Goal: Information Seeking & Learning: Learn about a topic

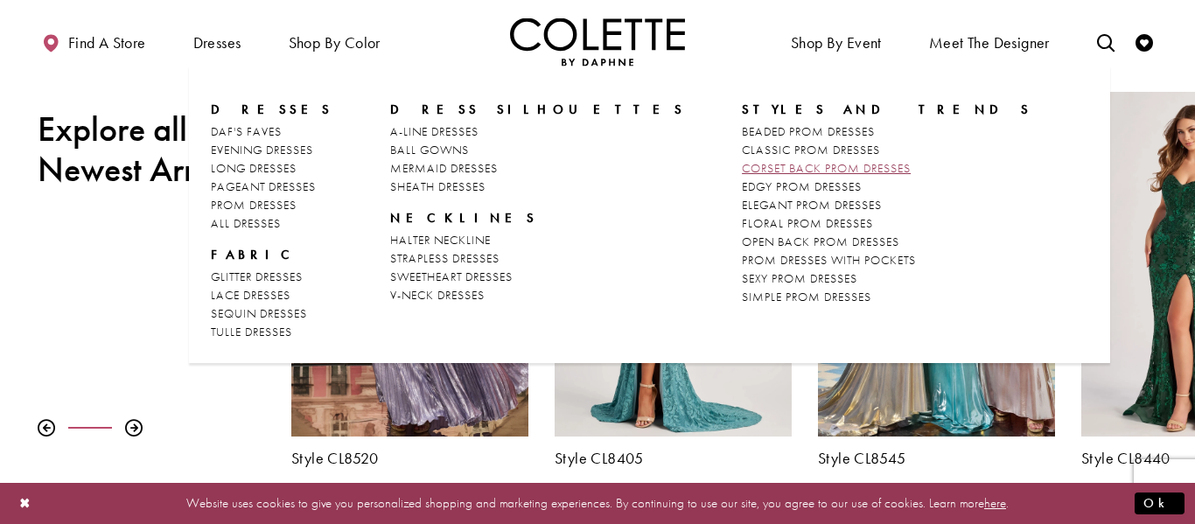
click at [742, 164] on span "CORSET BACK PROM DRESSES" at bounding box center [826, 168] width 169 height 16
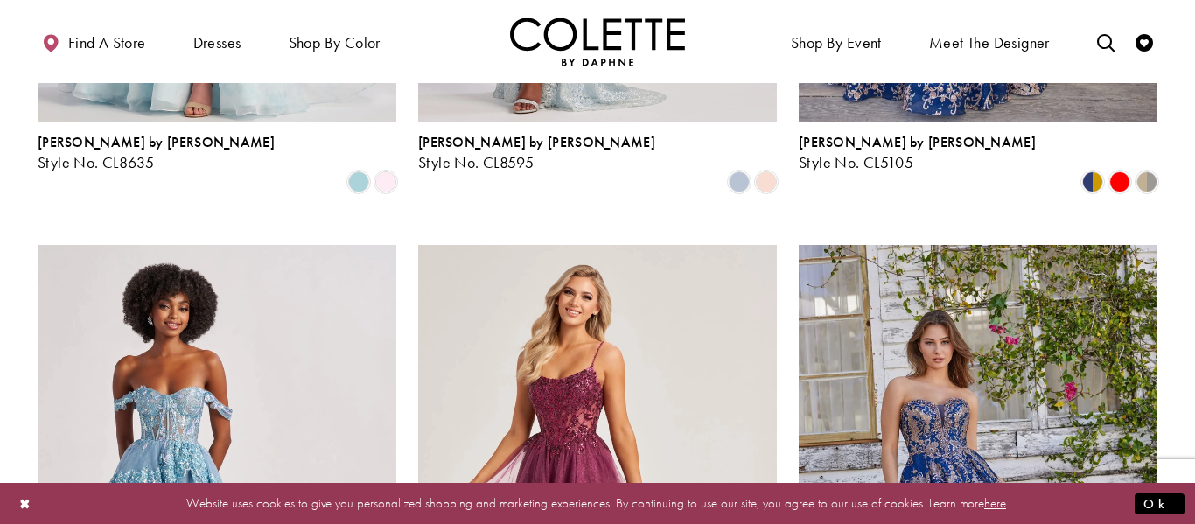
scroll to position [1931, 0]
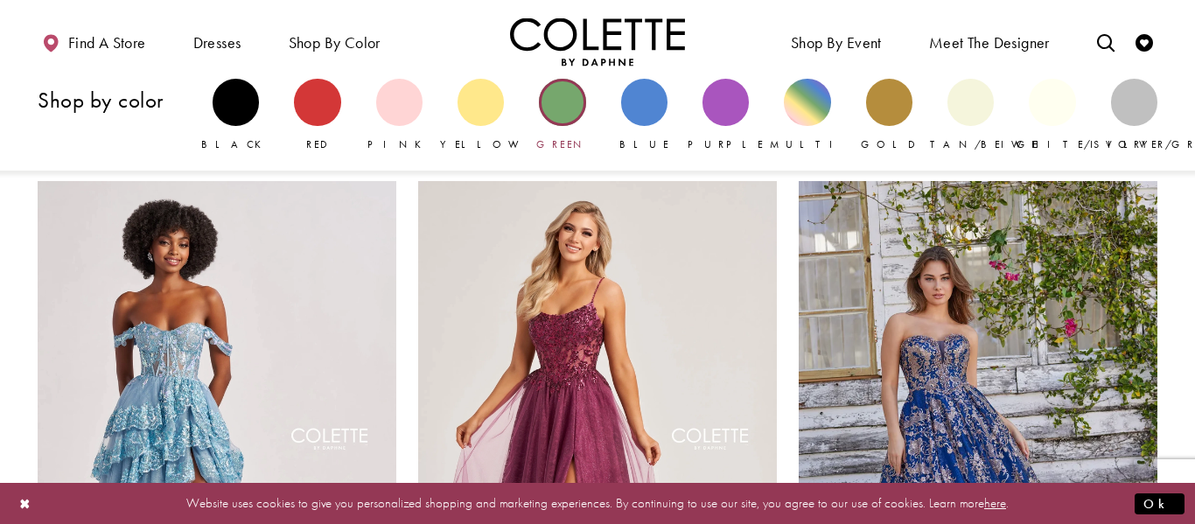
click at [541, 96] on div "Primary block" at bounding box center [562, 102] width 46 height 46
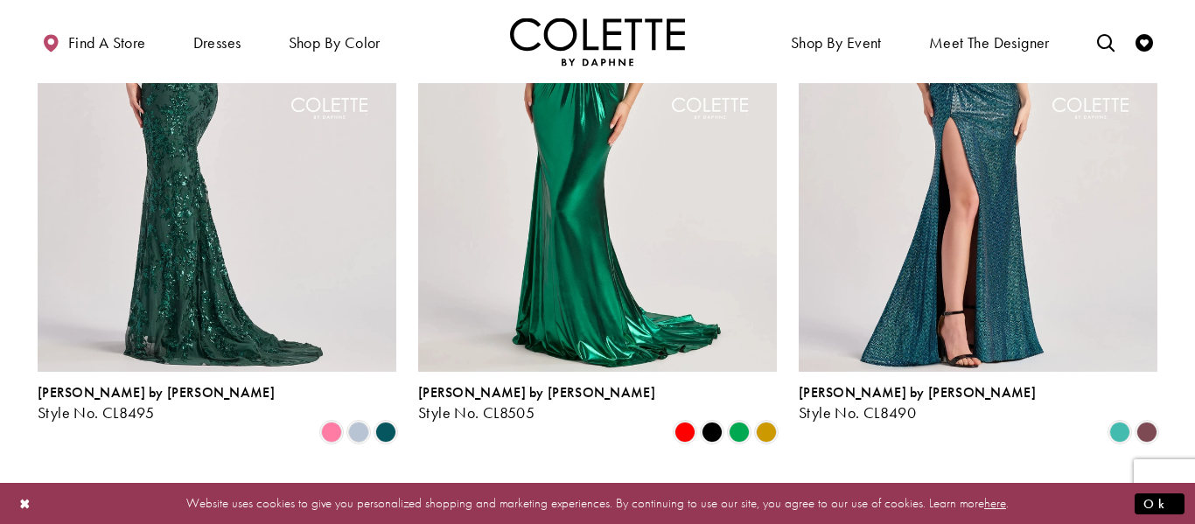
scroll to position [1677, 0]
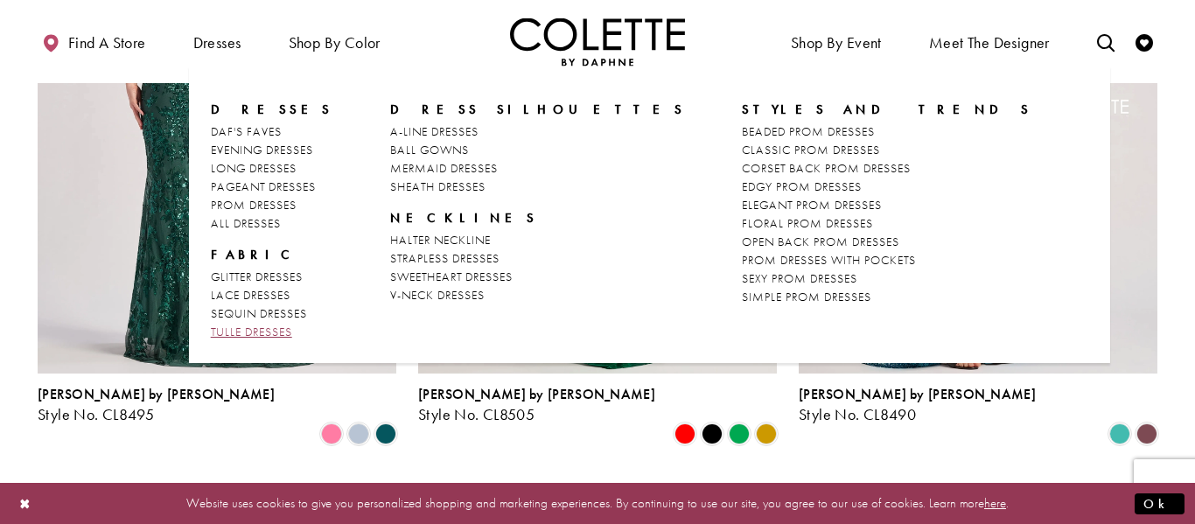
click at [279, 332] on span "TULLE DRESSES" at bounding box center [251, 332] width 81 height 16
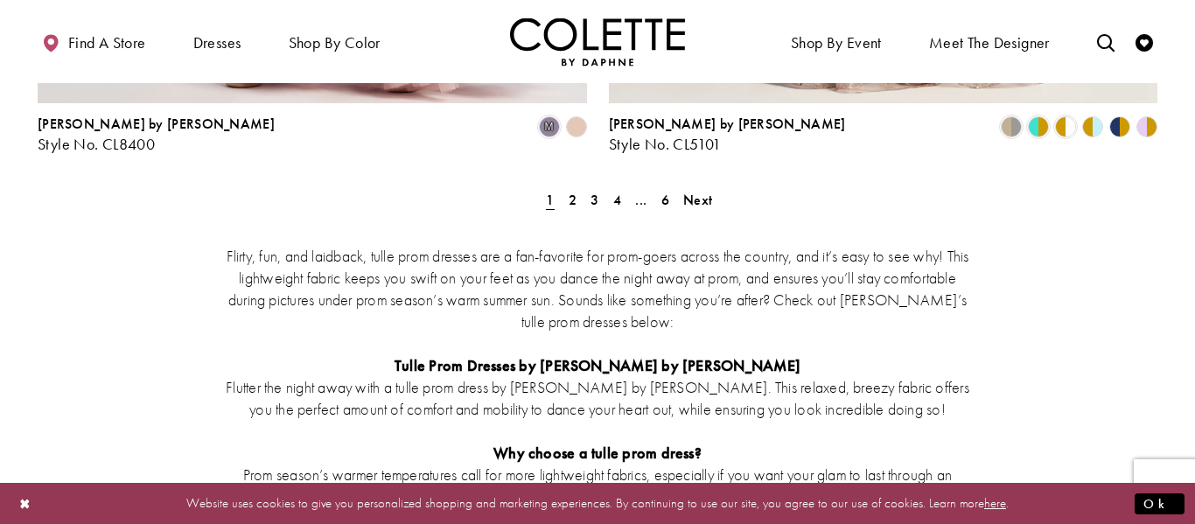
scroll to position [3460, 0]
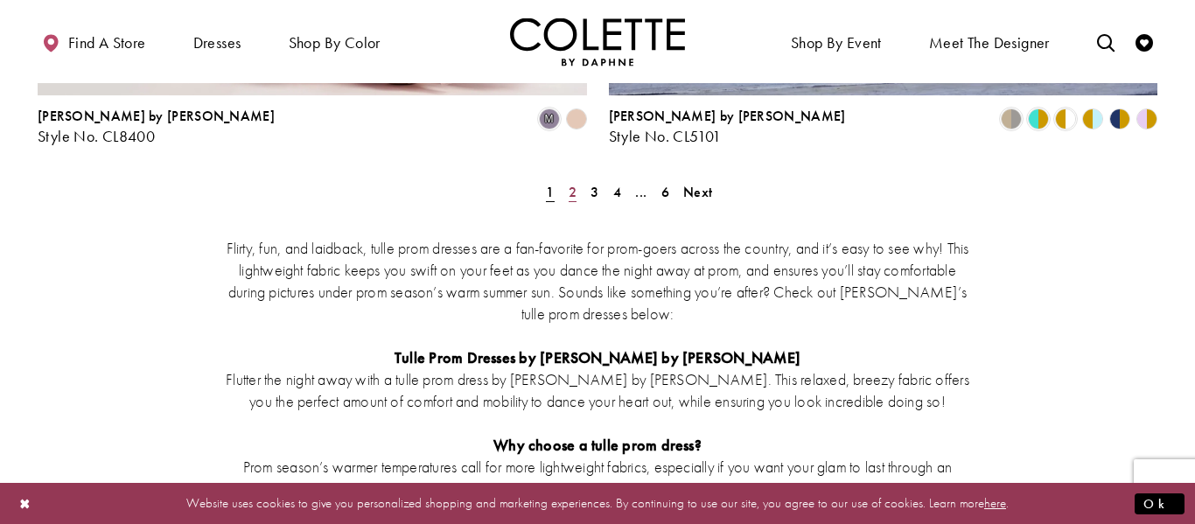
click at [577, 179] on link "2" at bounding box center [572, 191] width 18 height 25
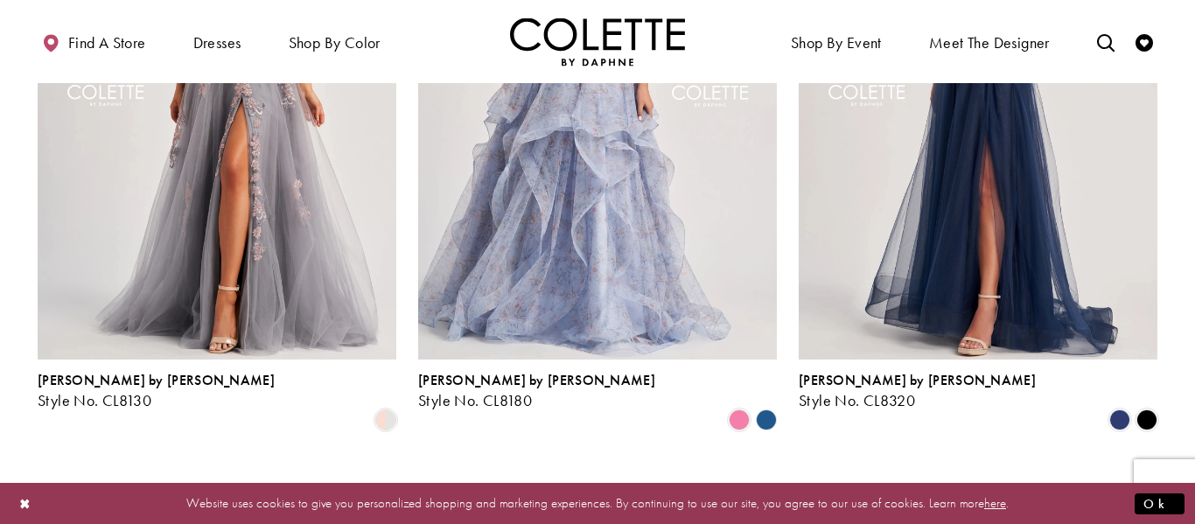
scroll to position [1638, 0]
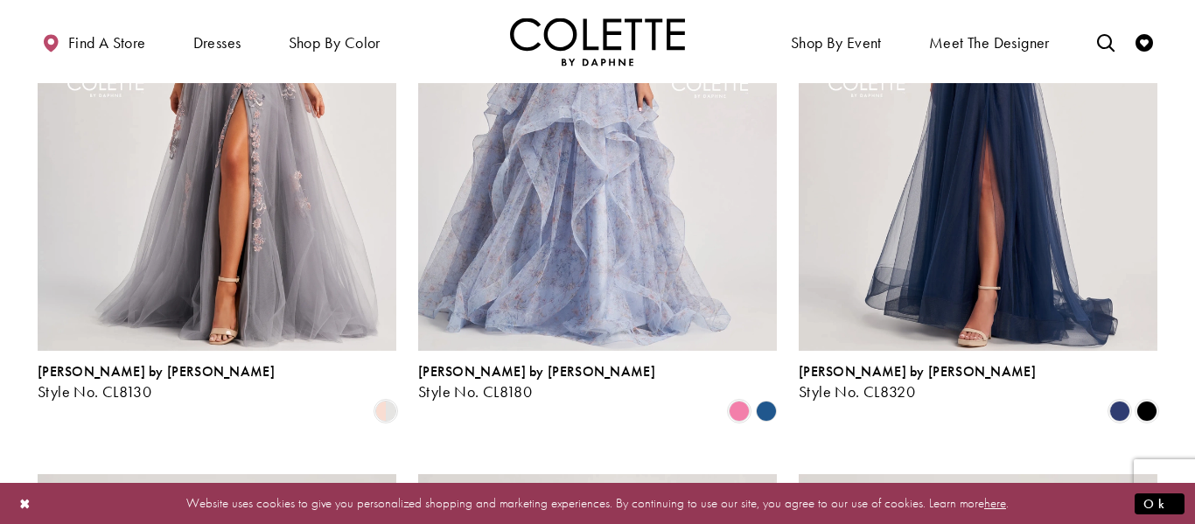
click at [771, 398] on polygon "Product List" at bounding box center [765, 411] width 27 height 27
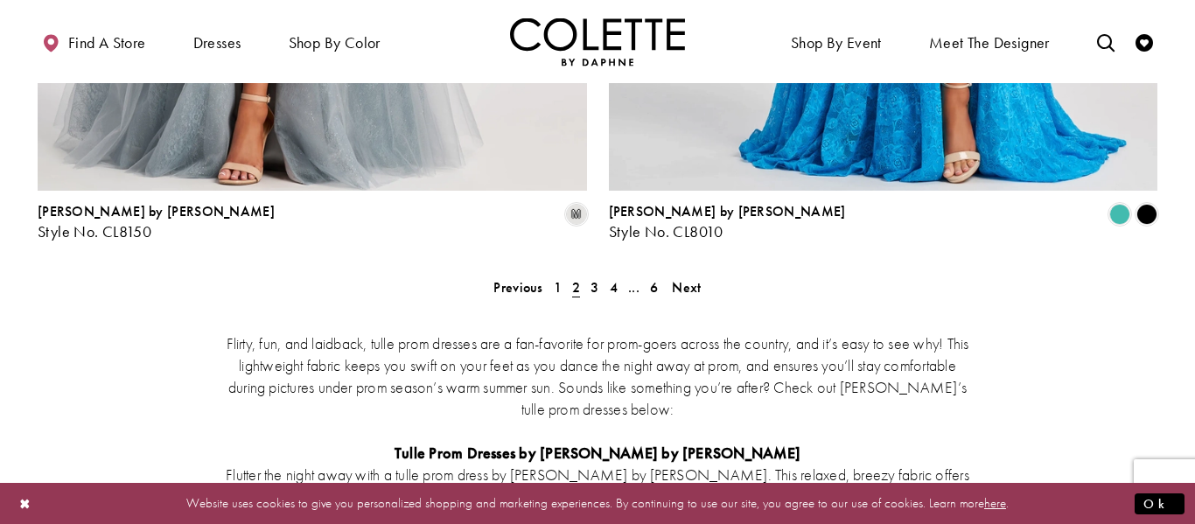
scroll to position [3367, 0]
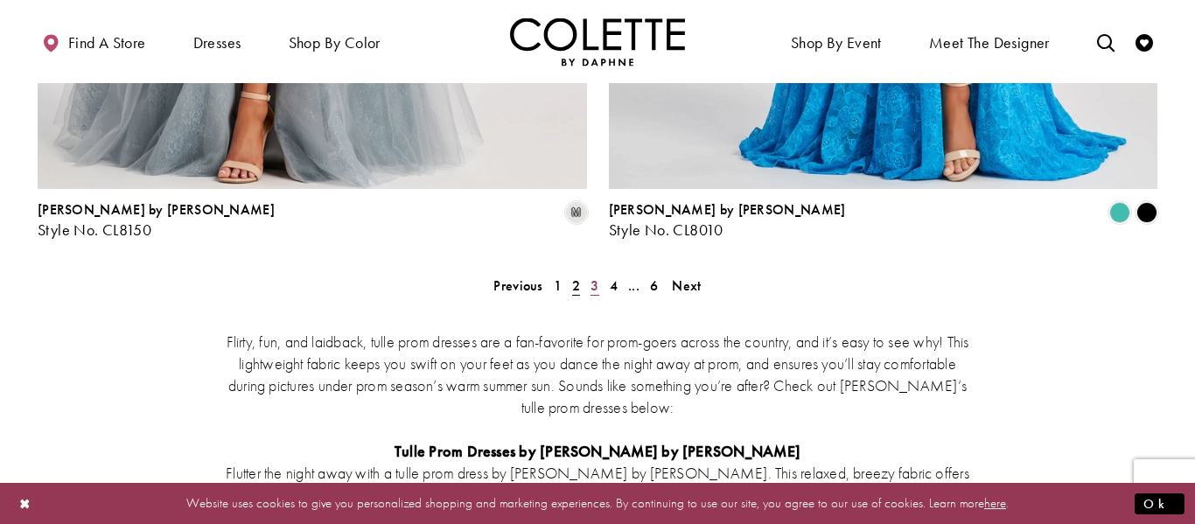
click at [594, 276] on span "3" at bounding box center [594, 285] width 8 height 18
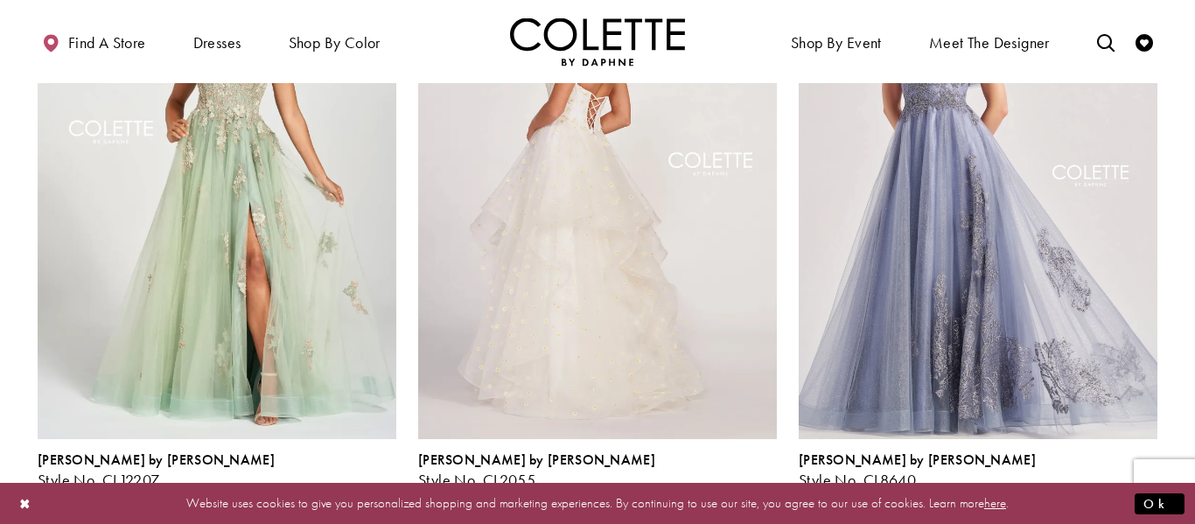
scroll to position [1543, 0]
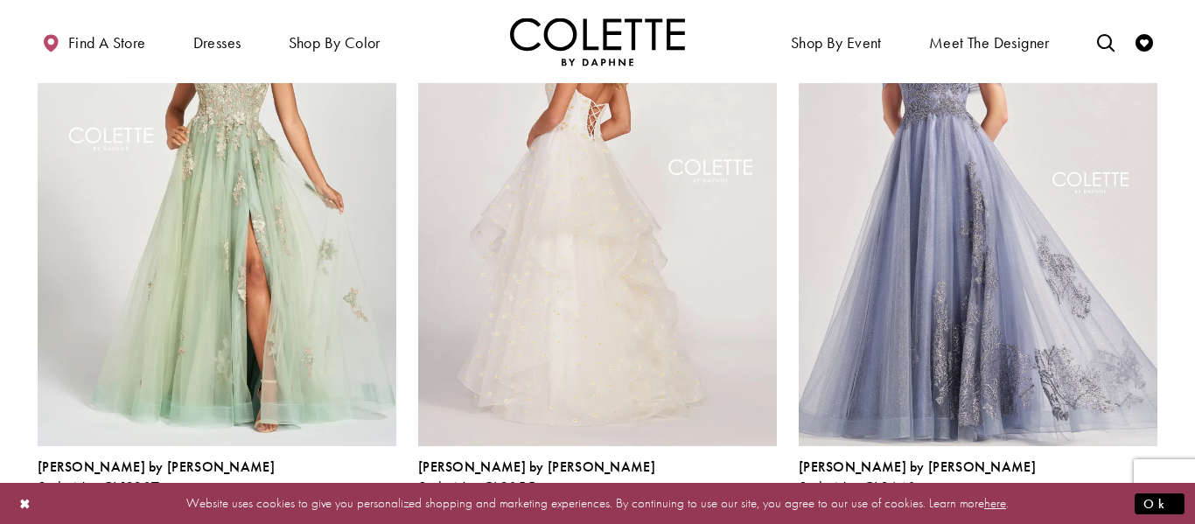
click at [723, 319] on img "Visit Colette by Daphne Style No. CL2055 Page" at bounding box center [597, 185] width 359 height 521
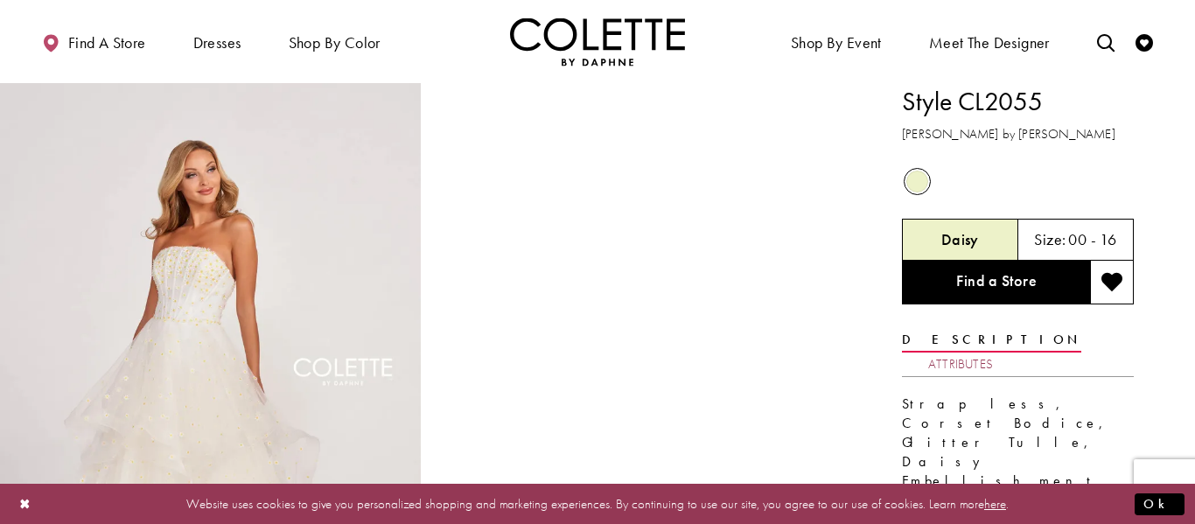
click at [993, 352] on link "Attributes" at bounding box center [960, 364] width 65 height 25
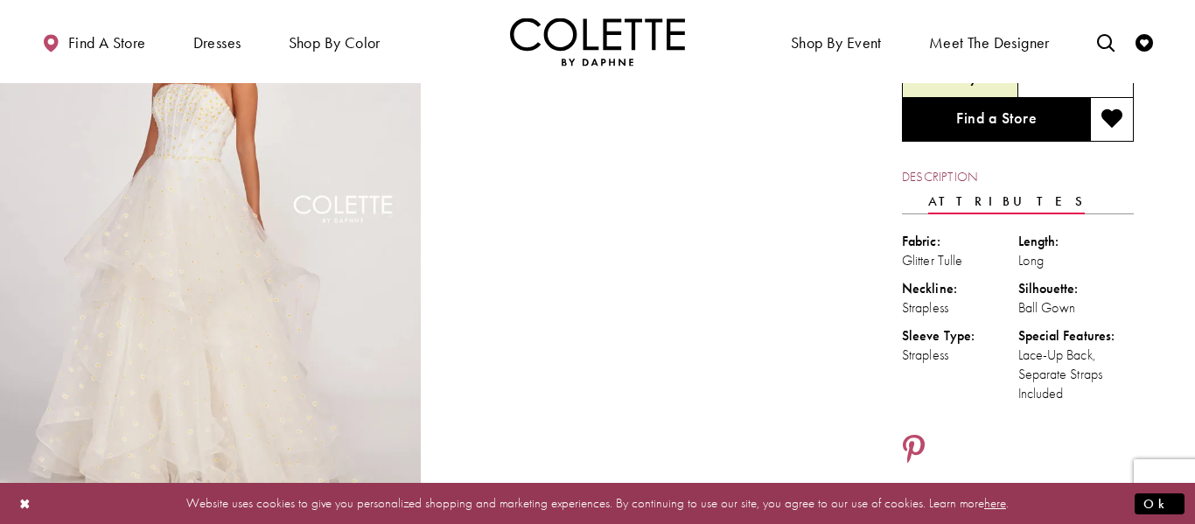
scroll to position [164, 0]
click at [941, 180] on link "Description" at bounding box center [939, 175] width 75 height 25
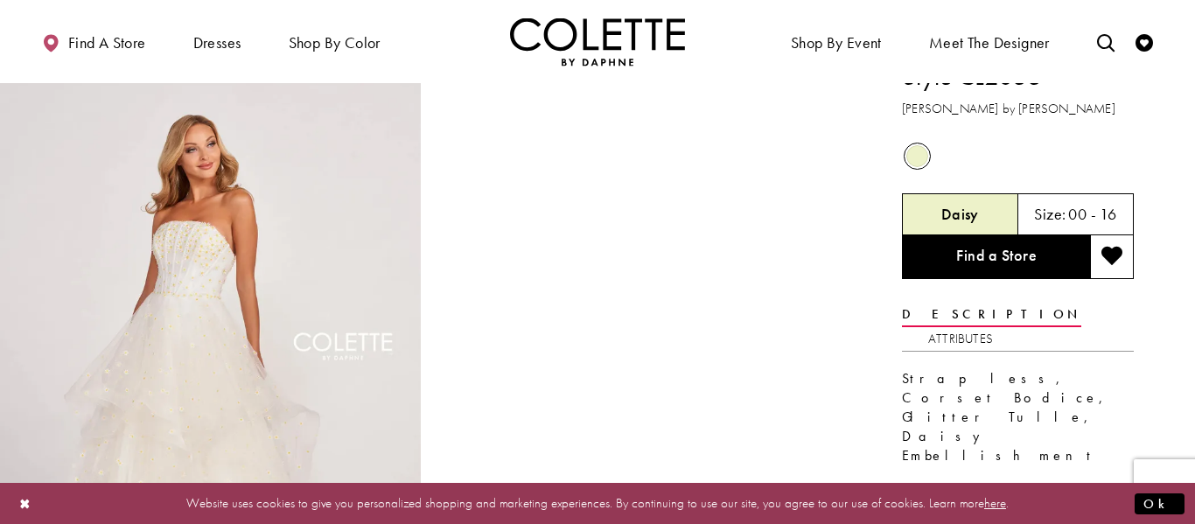
scroll to position [0, 0]
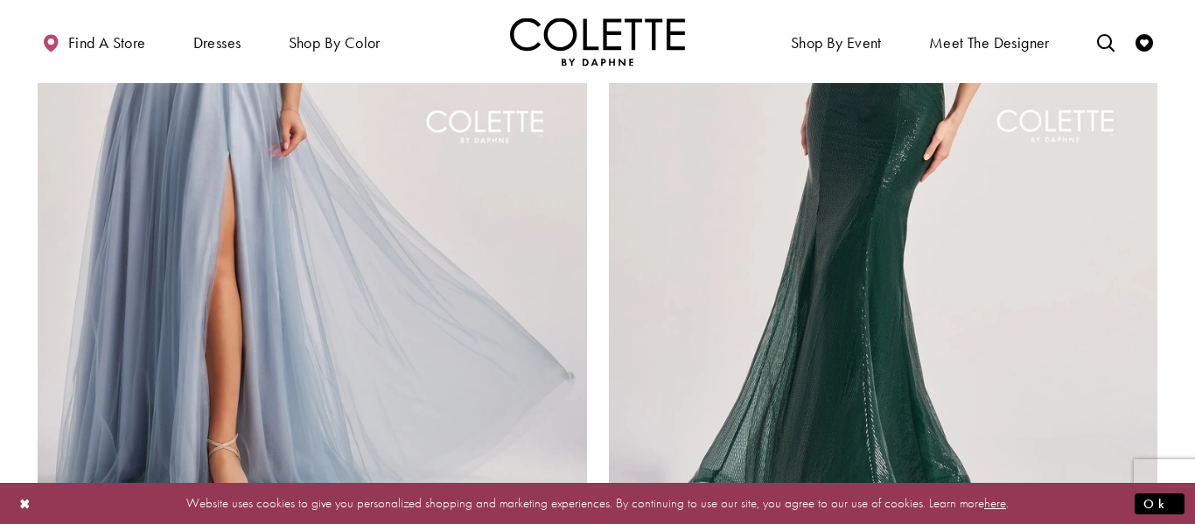
scroll to position [3142, 0]
